Goal: Transaction & Acquisition: Book appointment/travel/reservation

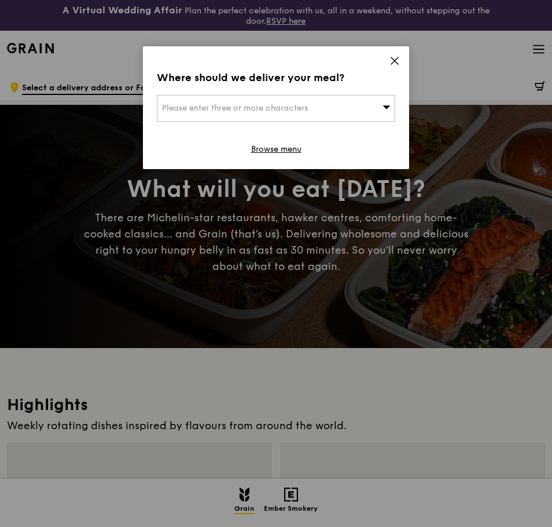
click at [380, 109] on div "Please enter three or more characters" at bounding box center [276, 108] width 238 height 27
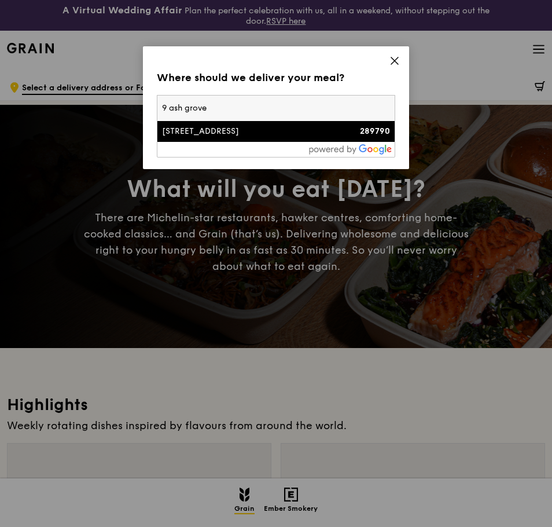
type input "9 ash grove"
click at [297, 129] on div "9 Ash Grove" at bounding box center [247, 132] width 171 height 12
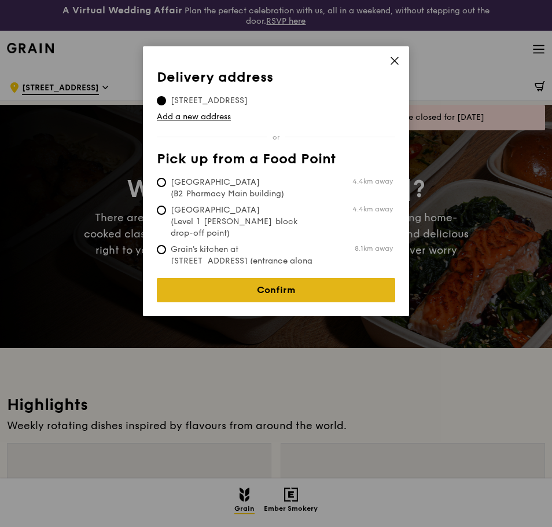
click at [288, 281] on link "Confirm" at bounding box center [276, 290] width 238 height 24
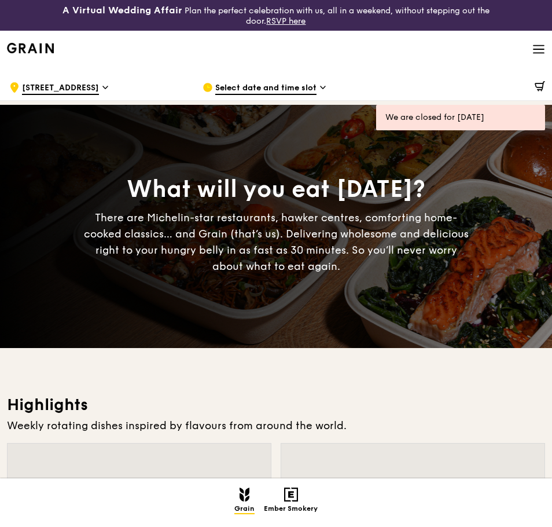
click at [253, 87] on span "Select date and time slot" at bounding box center [265, 88] width 101 height 13
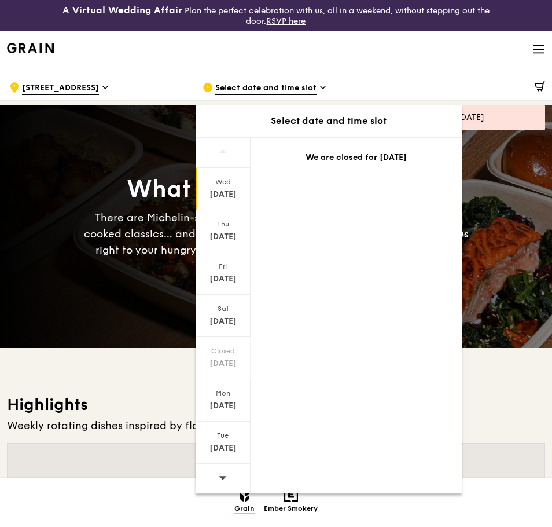
scroll to position [231, 0]
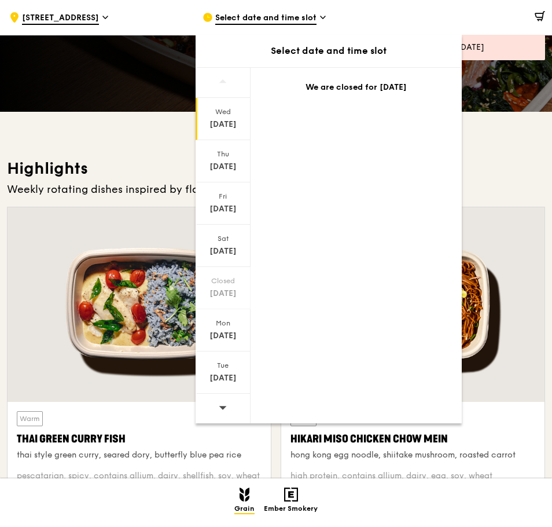
click at [228, 406] on div at bounding box center [223, 409] width 55 height 30
click at [228, 405] on div at bounding box center [223, 409] width 55 height 30
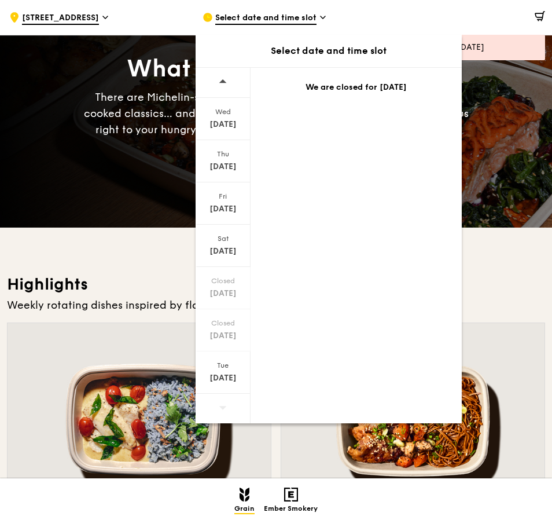
scroll to position [0, 0]
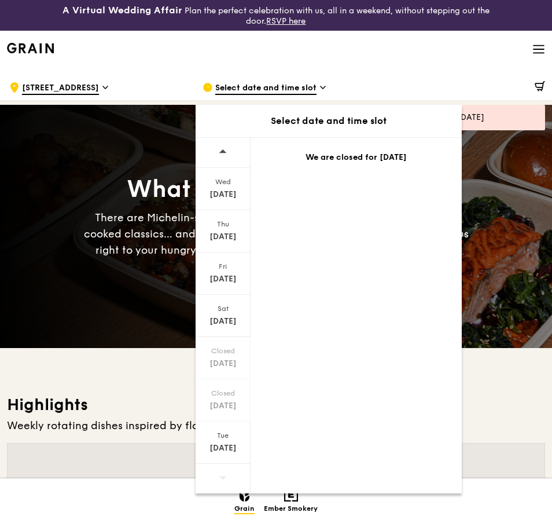
click at [538, 49] on icon at bounding box center [539, 49] width 10 height 0
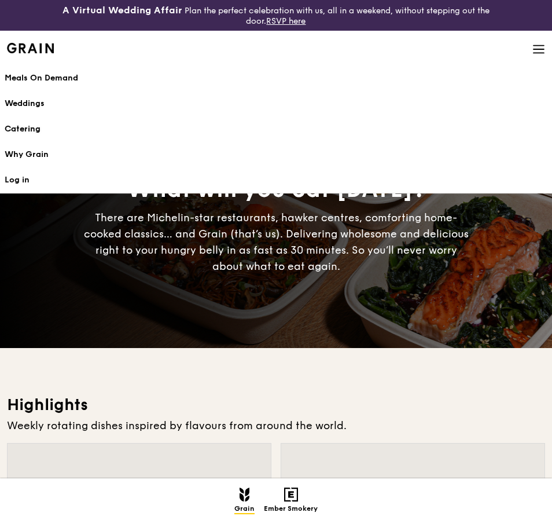
click at [20, 130] on div "Catering" at bounding box center [276, 129] width 543 height 12
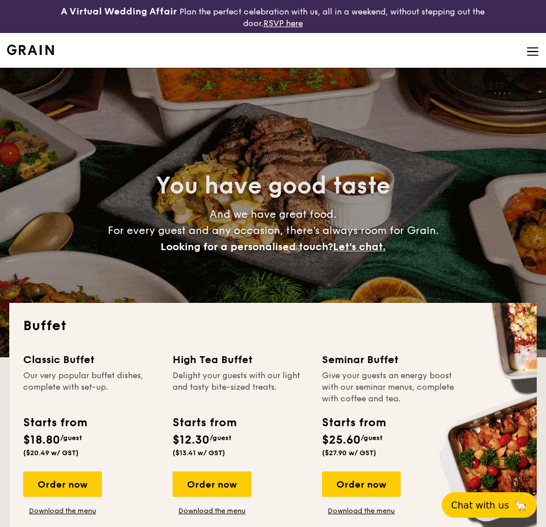
select select
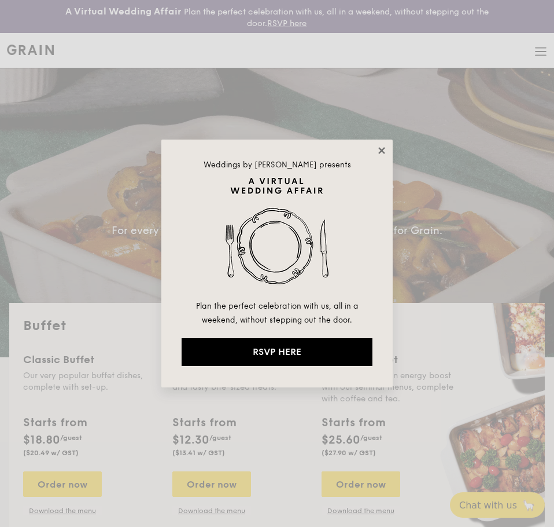
click at [384, 149] on icon at bounding box center [382, 150] width 10 height 10
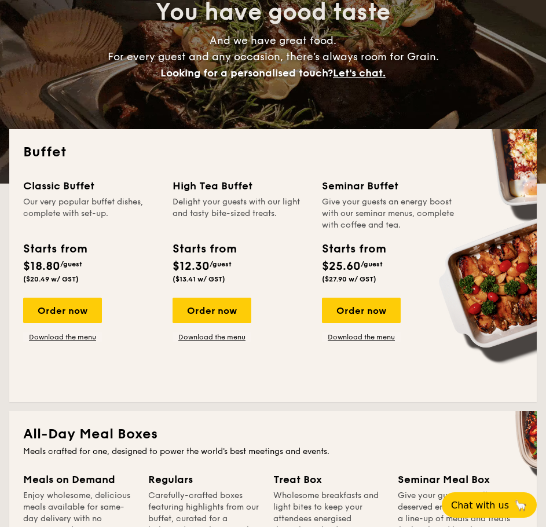
scroll to position [289, 0]
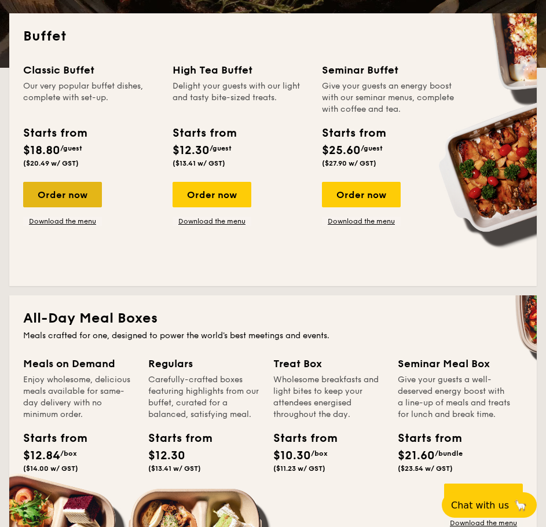
click at [78, 195] on div "Order now" at bounding box center [62, 194] width 79 height 25
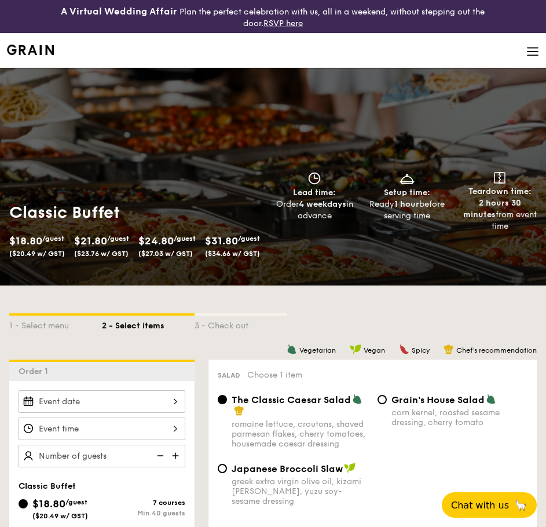
scroll to position [231, 0]
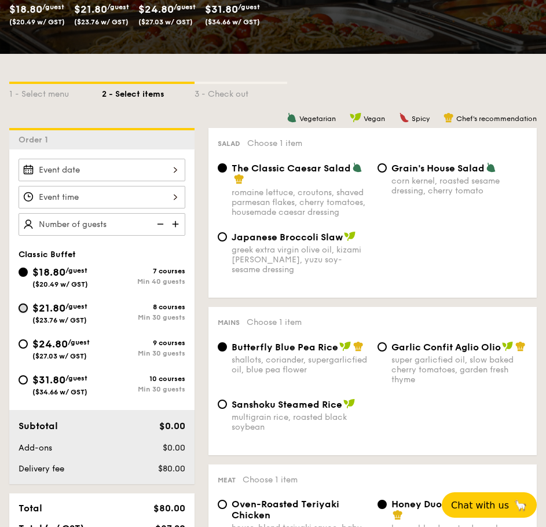
click at [23, 304] on input "$21.80 /guest ($23.76 w/ GST) 8 courses Min 30 guests" at bounding box center [23, 307] width 9 height 9
radio input "true"
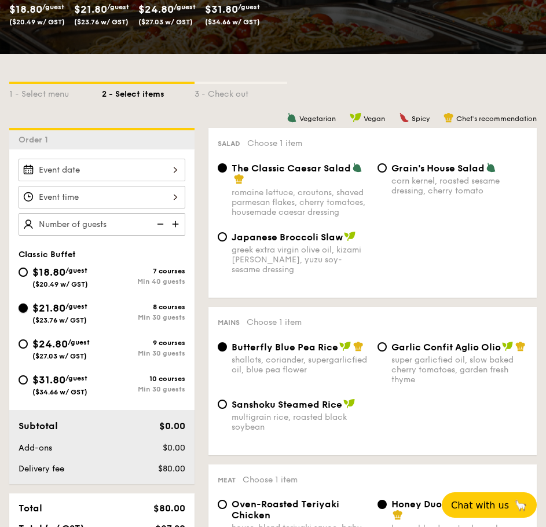
radio input "true"
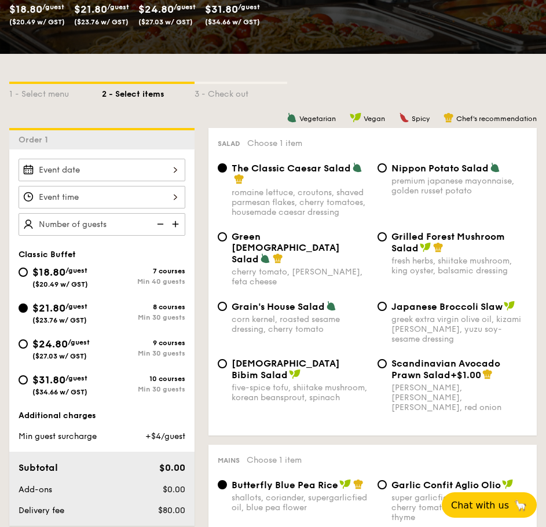
click at [28, 271] on div "$18.80 /guest ($20.49 w/ GST)" at bounding box center [60, 276] width 83 height 24
click at [28, 271] on input "$18.80 /guest ($20.49 w/ GST) 7 courses Min 40 guests" at bounding box center [23, 271] width 9 height 9
radio input "true"
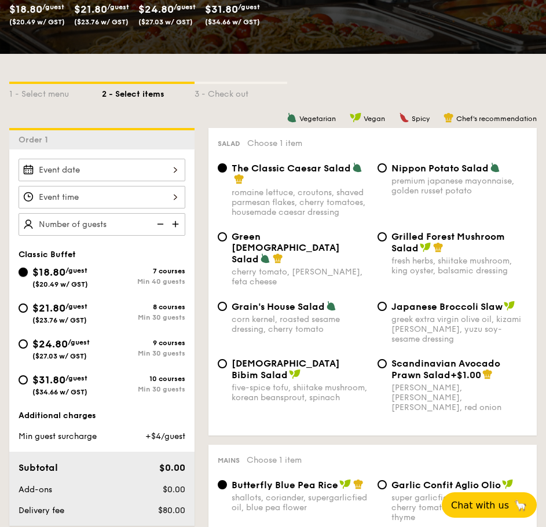
radio input "true"
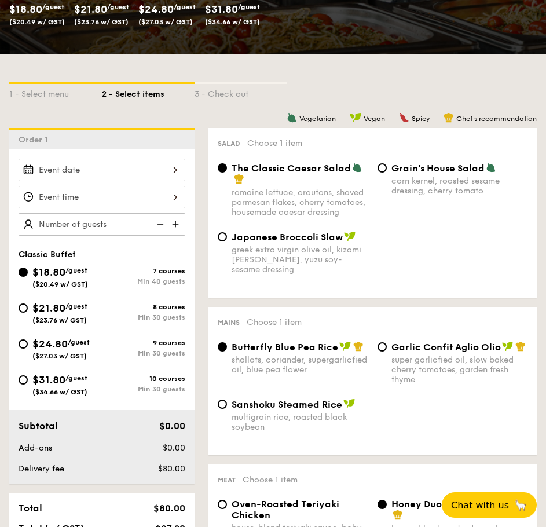
click at [32, 288] on div "$18.80 /guest ($20.49 w/ GST)" at bounding box center [60, 276] width 83 height 24
click at [28, 277] on input "$18.80 /guest ($20.49 w/ GST) 7 courses Min 40 guests" at bounding box center [23, 271] width 9 height 9
click at [26, 310] on input "$21.80 /guest ($23.76 w/ GST) 8 courses Min 30 guests" at bounding box center [23, 307] width 9 height 9
radio input "true"
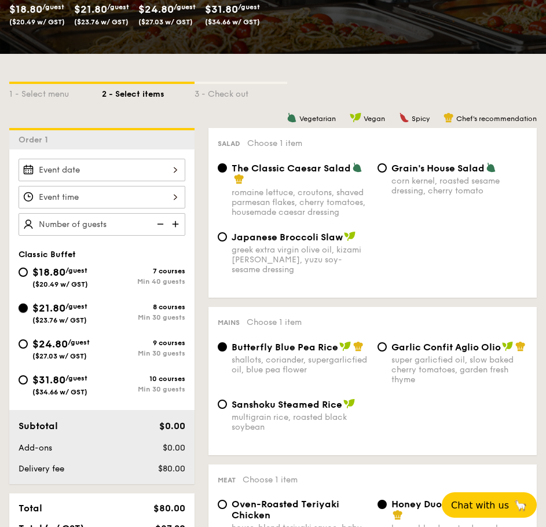
radio input "true"
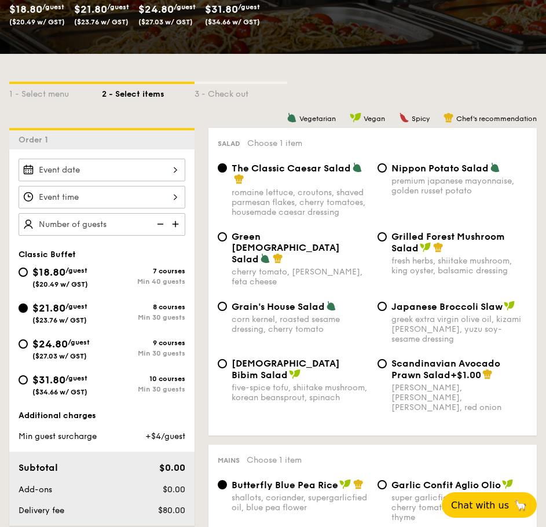
scroll to position [463, 0]
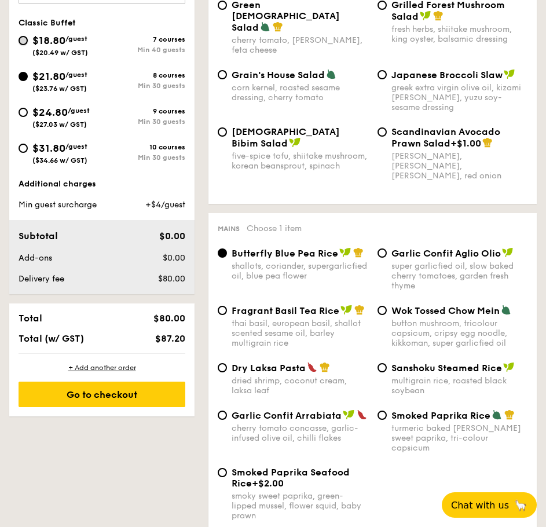
click at [21, 44] on input "$18.80 /guest ($20.49 w/ GST) 7 courses Min 40 guests" at bounding box center [23, 40] width 9 height 9
radio input "true"
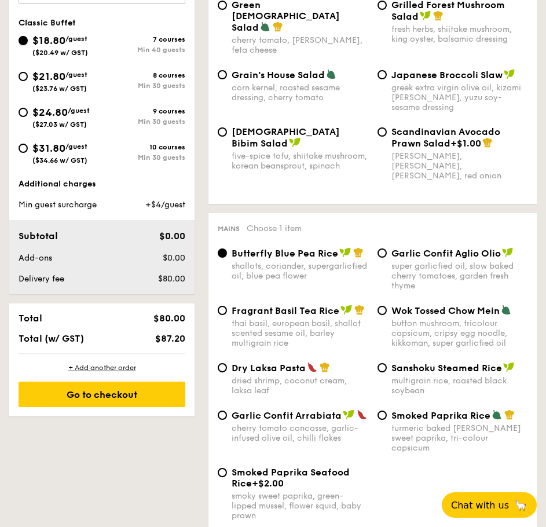
radio input "true"
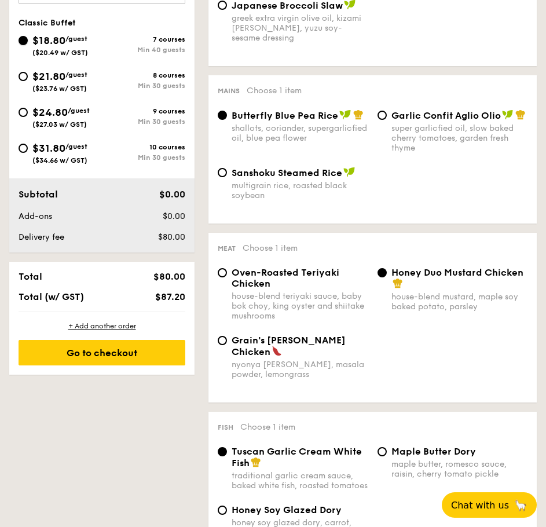
scroll to position [405, 0]
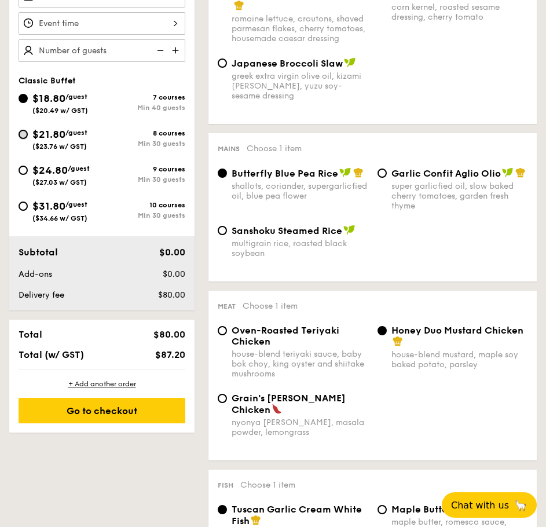
click at [23, 131] on input "$21.80 /guest ($23.76 w/ GST) 8 courses Min 30 guests" at bounding box center [23, 134] width 9 height 9
radio input "true"
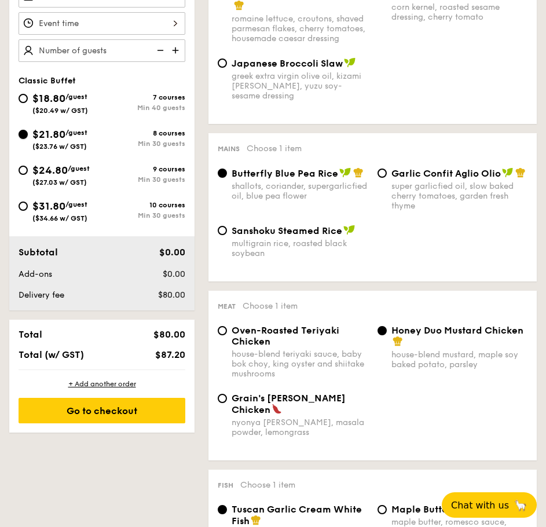
radio input "true"
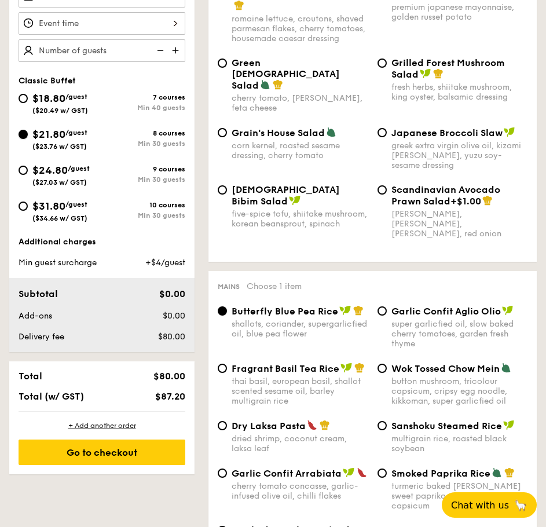
scroll to position [289, 0]
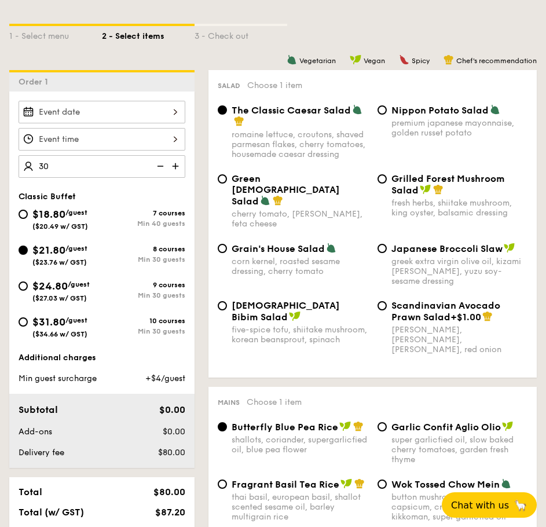
type input "30 guests"
click at [118, 203] on div "Classic Buffet $18.80 /guest ($20.49 w/ GST) 7 courses Min 40 guests $21.80 /gu…" at bounding box center [102, 271] width 167 height 158
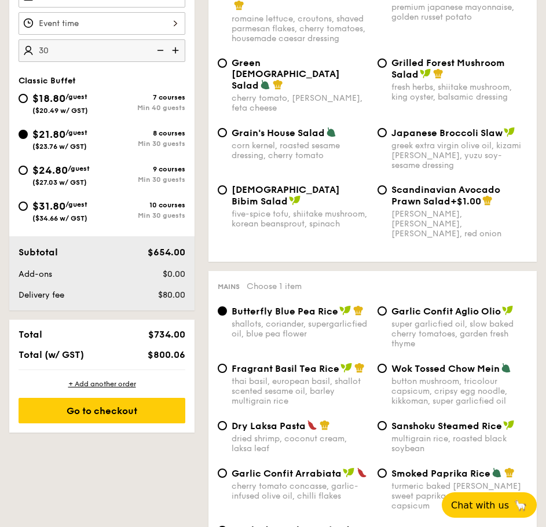
scroll to position [231, 0]
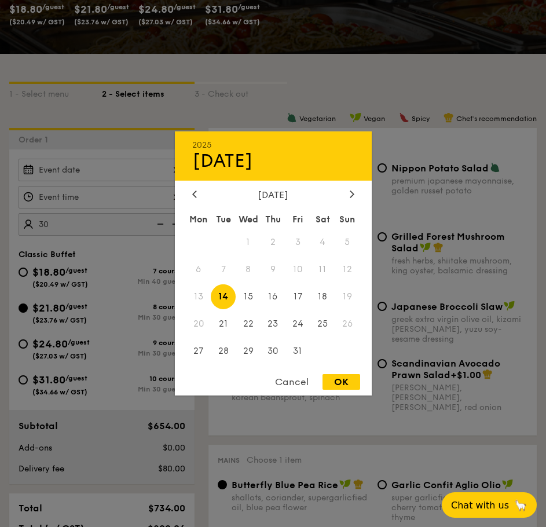
click at [152, 171] on div "2025 Oct [DATE] Tue Wed Thu Fri Sat Sun 1 2 3 4 5 6 7 8 9 10 11 12 13 14 15 16 …" at bounding box center [102, 170] width 167 height 23
click at [355, 194] on div at bounding box center [352, 194] width 10 height 11
click at [326, 240] on span "1" at bounding box center [322, 242] width 25 height 25
click at [333, 383] on div "OK" at bounding box center [341, 382] width 38 height 16
type input "[DATE]"
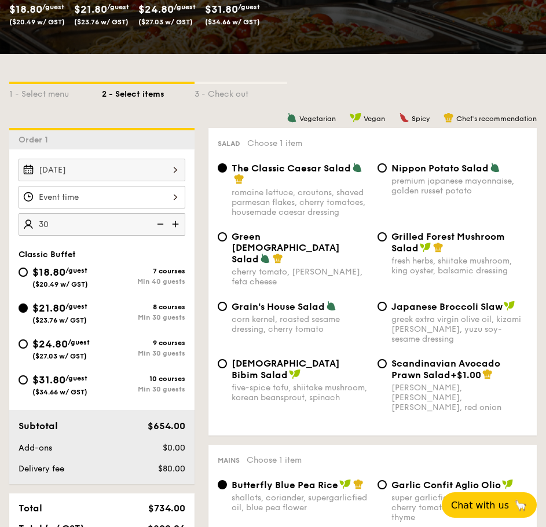
click at [164, 200] on div at bounding box center [102, 197] width 167 height 23
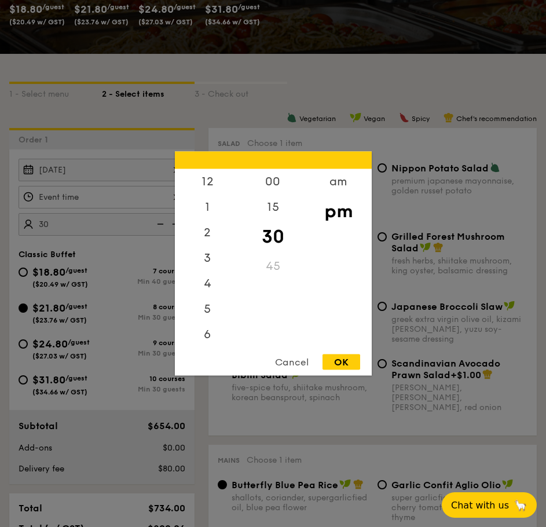
scroll to position [51, 0]
drag, startPoint x: 215, startPoint y: 253, endPoint x: 218, endPoint y: 280, distance: 26.8
click at [218, 281] on div "12 1 2 3 4 5 6 7 8 9 10 11" at bounding box center [207, 257] width 65 height 177
click at [206, 263] on div "5" at bounding box center [207, 262] width 65 height 34
click at [344, 365] on div "OK" at bounding box center [341, 362] width 38 height 16
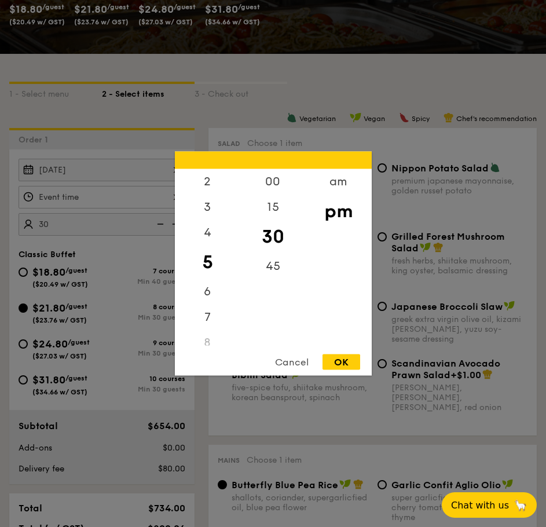
type input "5:30PM"
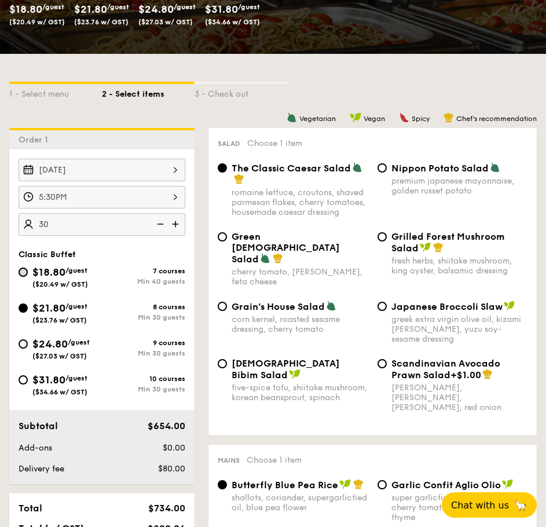
click at [25, 271] on input "$18.80 /guest ($20.49 w/ GST) 7 courses Min 40 guests" at bounding box center [23, 271] width 9 height 9
radio input "true"
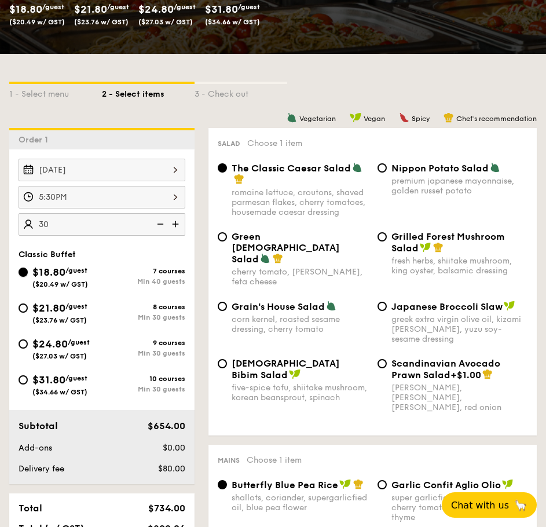
radio input "true"
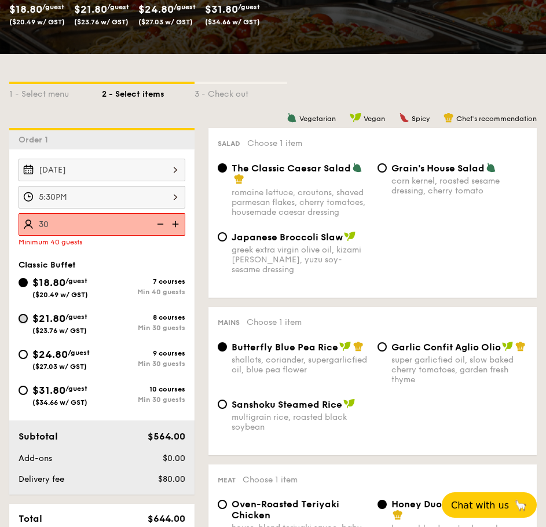
click at [25, 320] on input "$21.80 /guest ($23.76 w/ GST) 8 courses Min 30 guests" at bounding box center [23, 318] width 9 height 9
radio input "true"
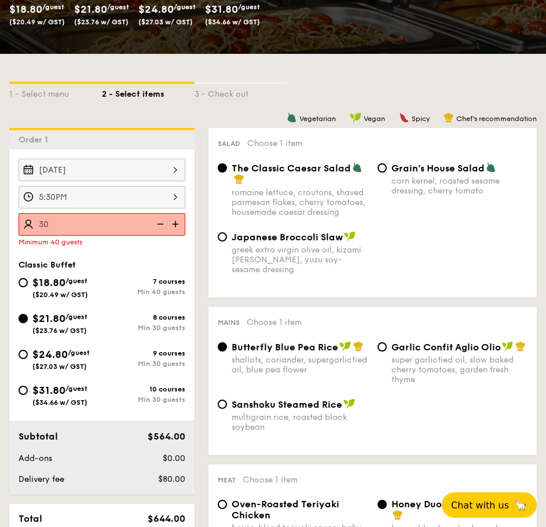
radio input "true"
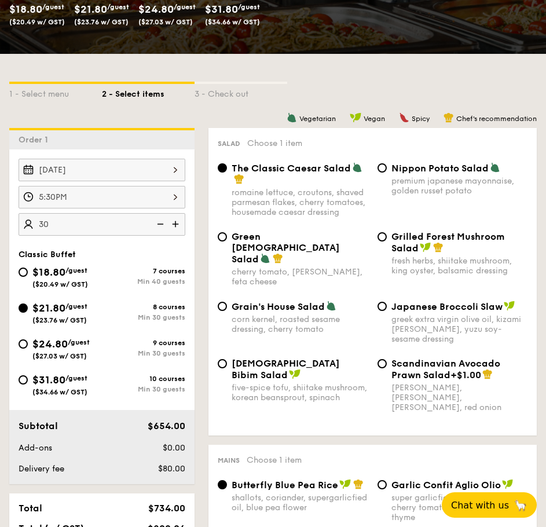
click at [25, 290] on div "$18.80 /guest ($20.49 w/ GST) 7 courses Min 40 guests" at bounding box center [102, 279] width 176 height 31
click at [21, 278] on div "$18.80 /guest ($20.49 w/ GST)" at bounding box center [60, 276] width 83 height 24
click at [21, 277] on input "$18.80 /guest ($20.49 w/ GST) 7 courses Min 40 guests" at bounding box center [23, 271] width 9 height 9
radio input "true"
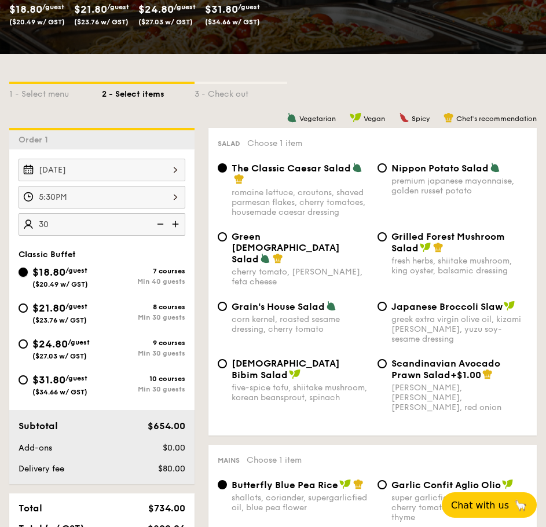
radio input "true"
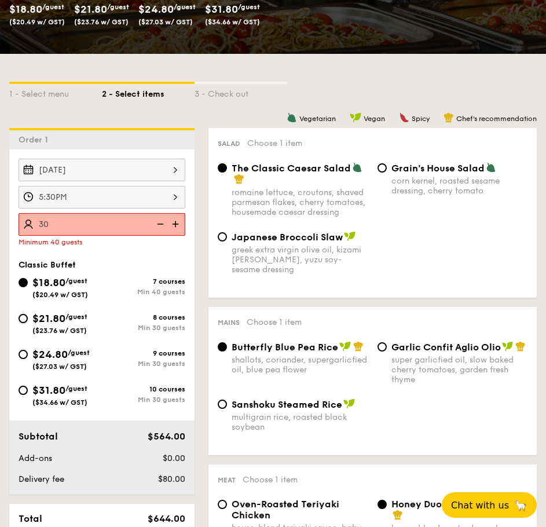
click at [23, 317] on input "$21.80 /guest ($23.76 w/ GST) 8 courses Min 30 guests" at bounding box center [23, 318] width 9 height 9
radio input "true"
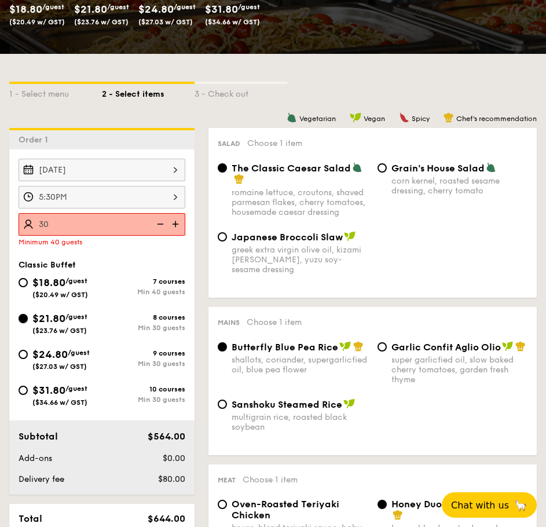
radio input "true"
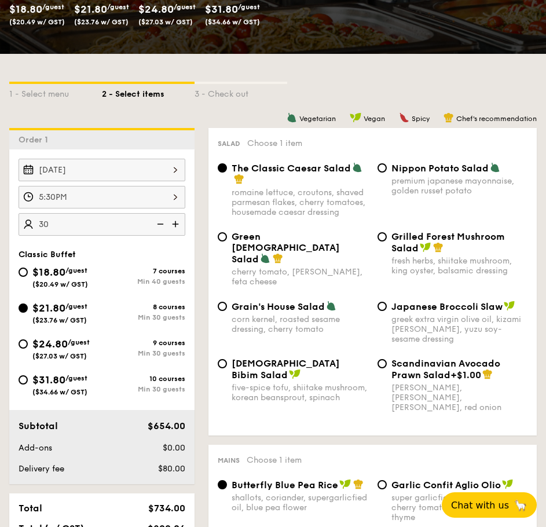
click at [457, 236] on span "Grilled Forest Mushroom Salad" at bounding box center [447, 242] width 113 height 23
click at [387, 236] on input "Grilled Forest Mushroom Salad fresh herbs, shiitake mushroom, king oyster, bals…" at bounding box center [381, 236] width 9 height 9
radio input "true"
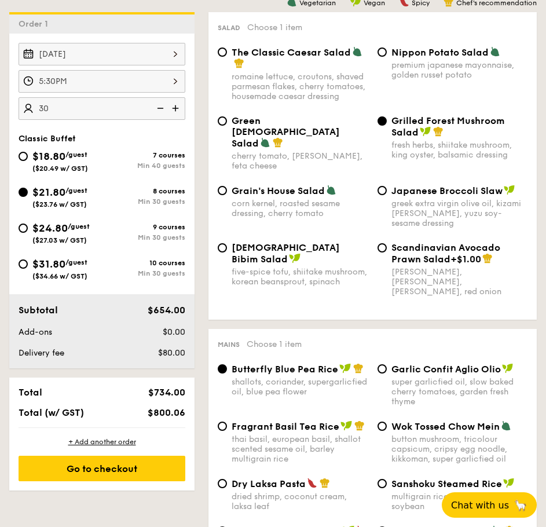
click at [271, 267] on div "five-spice tofu, shiitake mushroom, korean beansprout, spinach" at bounding box center [299, 277] width 137 height 20
click at [227, 251] on input "Korean Bibim Salad five-spice tofu, shiitake mushroom, korean beansprout, spina…" at bounding box center [222, 247] width 9 height 9
radio input "true"
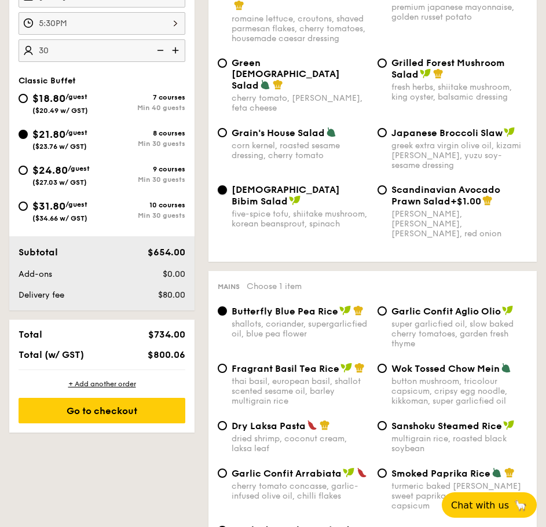
scroll to position [463, 0]
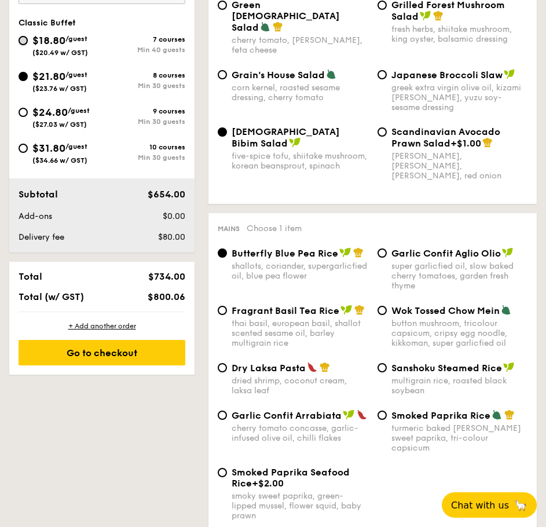
click at [24, 42] on input "$18.80 /guest ($20.49 w/ GST) 7 courses Min 40 guests" at bounding box center [23, 40] width 9 height 9
radio input "true"
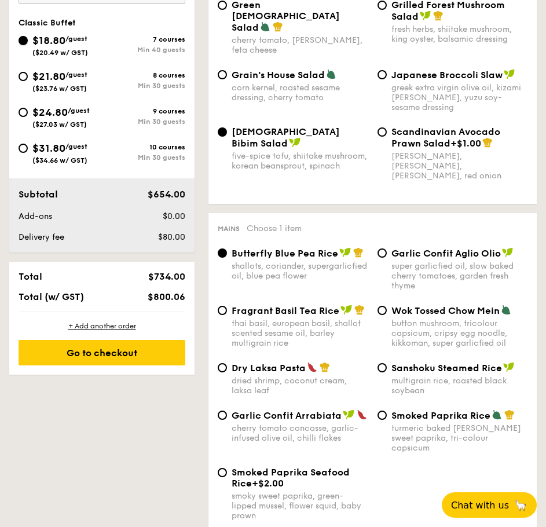
radio input "true"
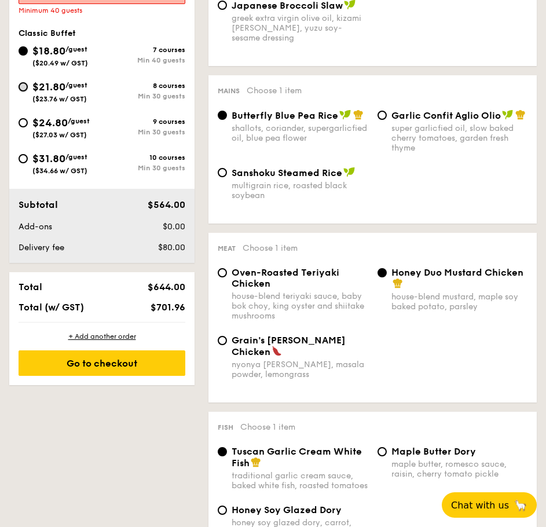
click at [23, 83] on input "$21.80 /guest ($23.76 w/ GST) 8 courses Min 30 guests" at bounding box center [23, 86] width 9 height 9
radio input "true"
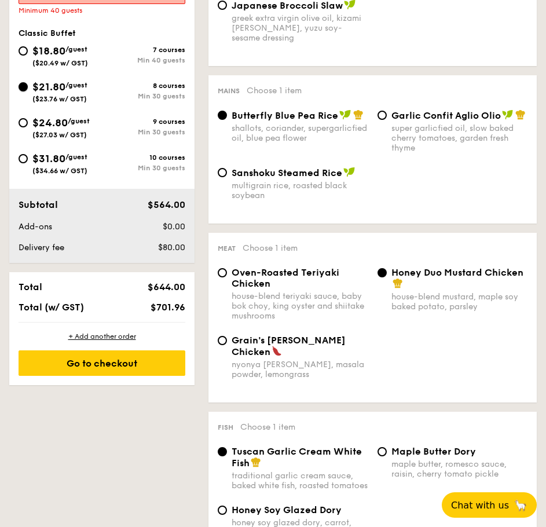
radio input "true"
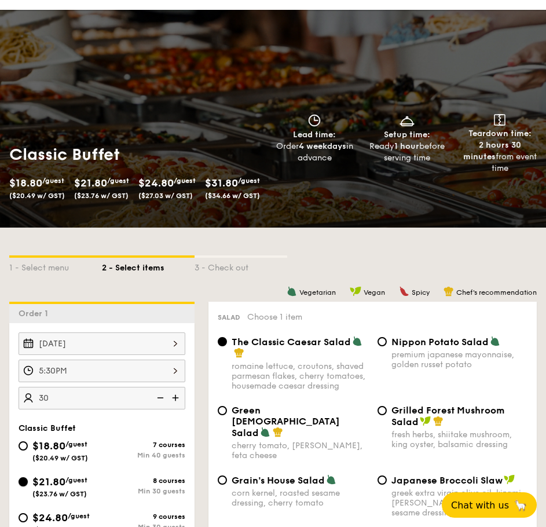
scroll to position [0, 0]
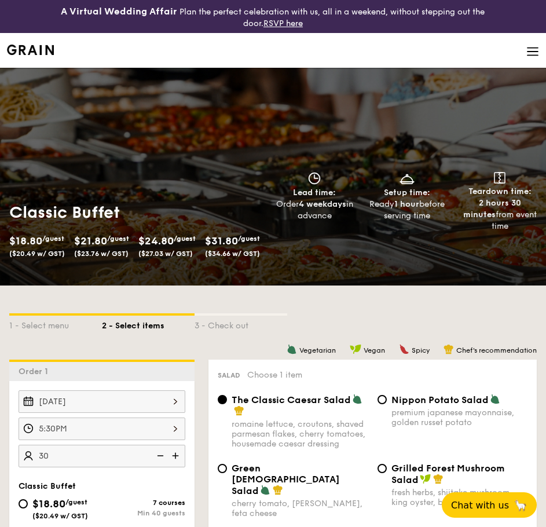
click at [38, 54] on img at bounding box center [30, 50] width 47 height 10
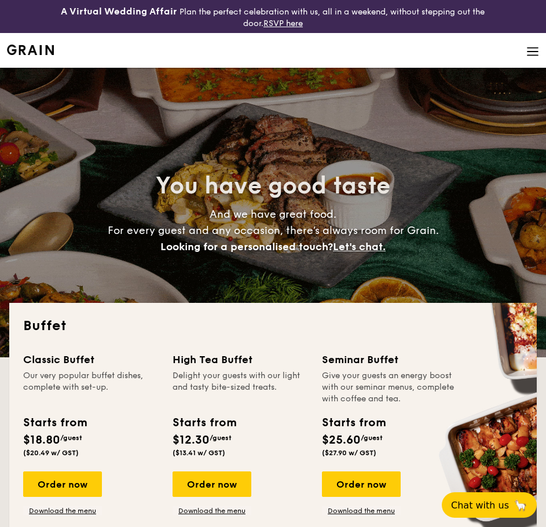
select select
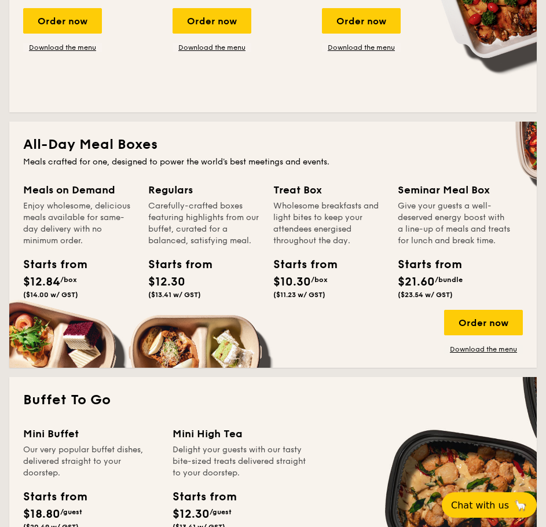
scroll to position [579, 0]
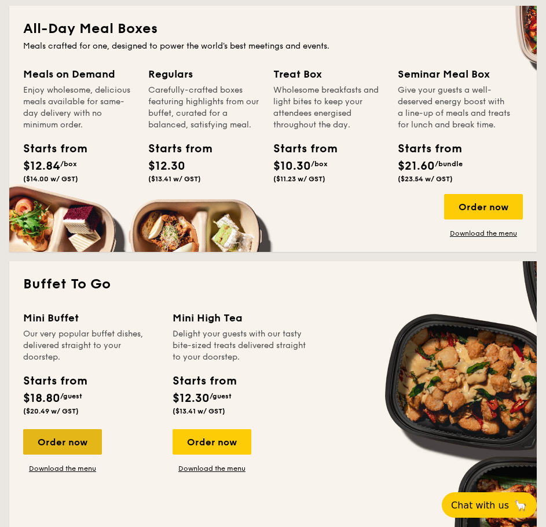
click at [75, 438] on div "Order now" at bounding box center [62, 441] width 79 height 25
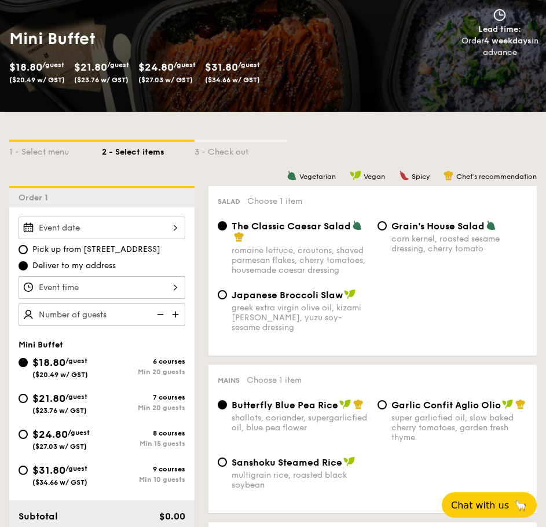
scroll to position [347, 0]
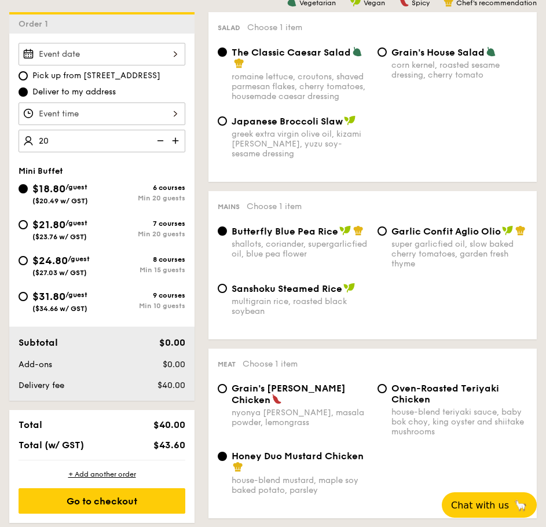
type input "20 guests"
click at [147, 182] on div "$18.80 /guest ($20.49 w/ GST) 6 courses Min 20 guests" at bounding box center [102, 193] width 167 height 24
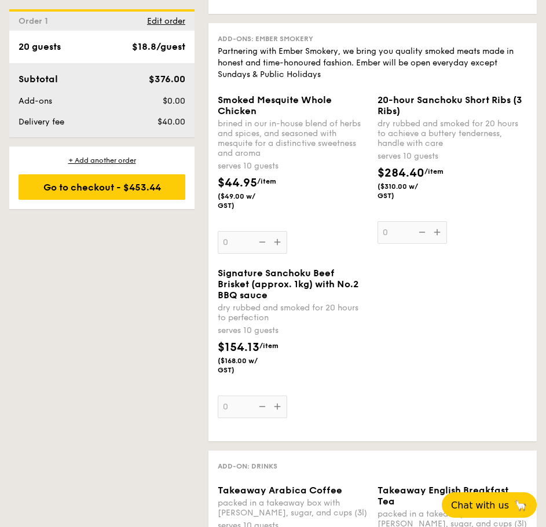
scroll to position [1620, 0]
